Goal: Task Accomplishment & Management: Use online tool/utility

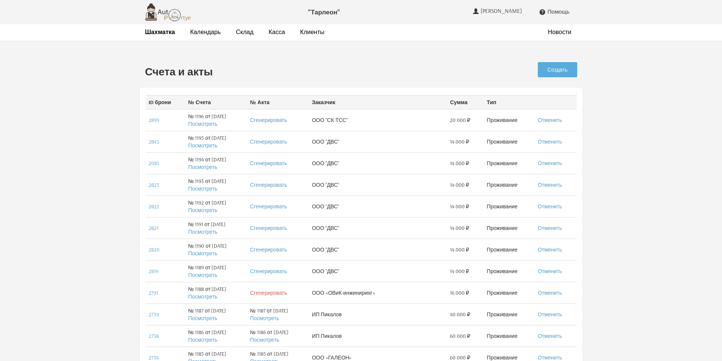
click at [287, 294] on link "Сгенерировать" at bounding box center [268, 293] width 37 height 7
click at [279, 297] on link "Посмотреть" at bounding box center [264, 296] width 29 height 7
click at [279, 273] on link "Сгенерировать" at bounding box center [268, 271] width 37 height 7
click at [279, 275] on link "Посмотреть" at bounding box center [264, 275] width 29 height 7
click at [287, 249] on link "Сгенерировать" at bounding box center [268, 249] width 37 height 7
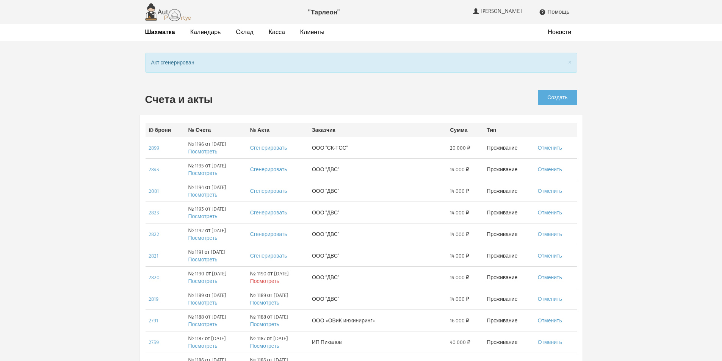
click at [279, 282] on link "Посмотреть" at bounding box center [264, 281] width 29 height 7
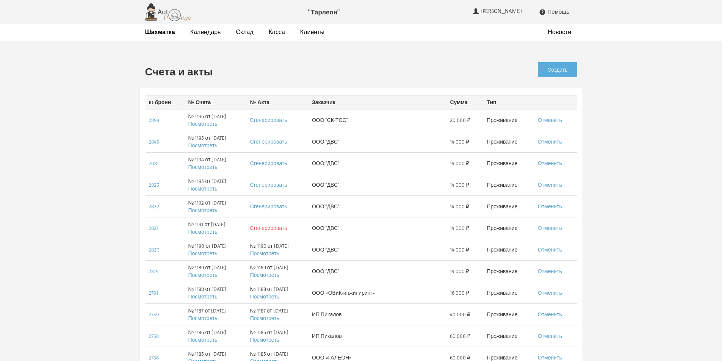
click at [287, 229] on link "Сгенерировать" at bounding box center [268, 228] width 37 height 7
click at [279, 233] on link "Посмотреть" at bounding box center [264, 232] width 29 height 7
click at [284, 207] on link "Сгенерировать" at bounding box center [268, 206] width 37 height 7
click at [279, 211] on link "Посмотреть" at bounding box center [264, 210] width 29 height 7
click at [275, 185] on link "Сгенерировать" at bounding box center [268, 185] width 37 height 7
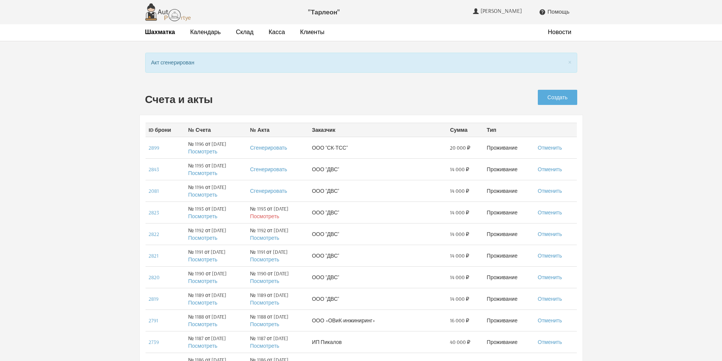
click at [279, 216] on link "Посмотреть" at bounding box center [264, 216] width 29 height 7
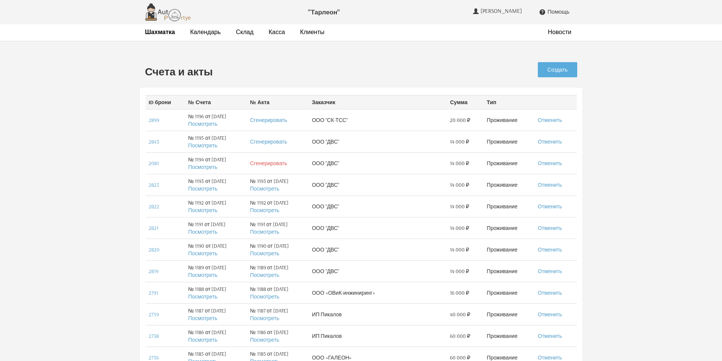
click at [284, 163] on link "Сгенерировать" at bounding box center [268, 163] width 37 height 7
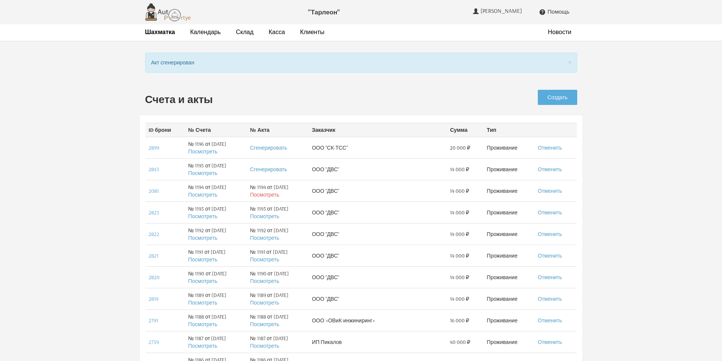
click at [279, 197] on link "Посмотреть" at bounding box center [264, 194] width 29 height 7
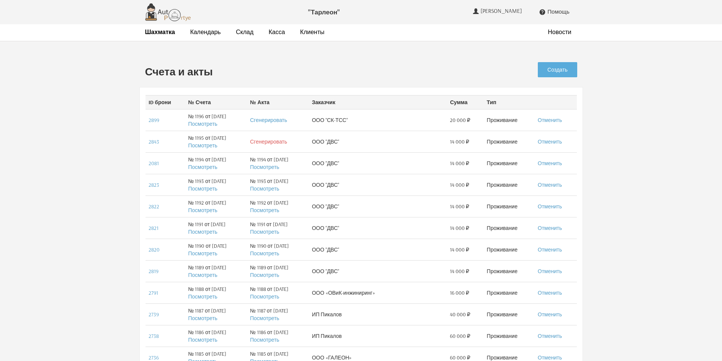
click at [287, 141] on link "Сгенерировать" at bounding box center [268, 141] width 37 height 7
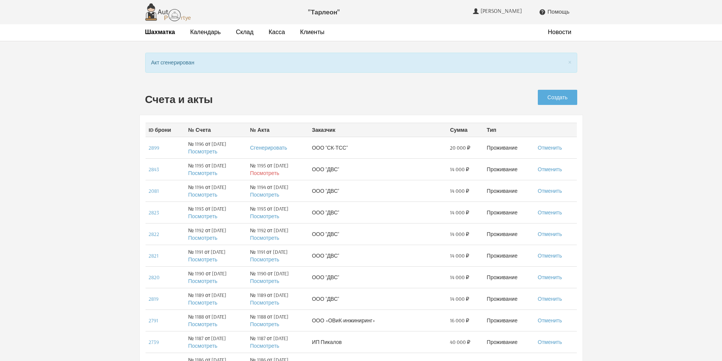
click at [279, 174] on link "Посмотреть" at bounding box center [264, 173] width 29 height 7
